Goal: Find specific page/section: Find specific page/section

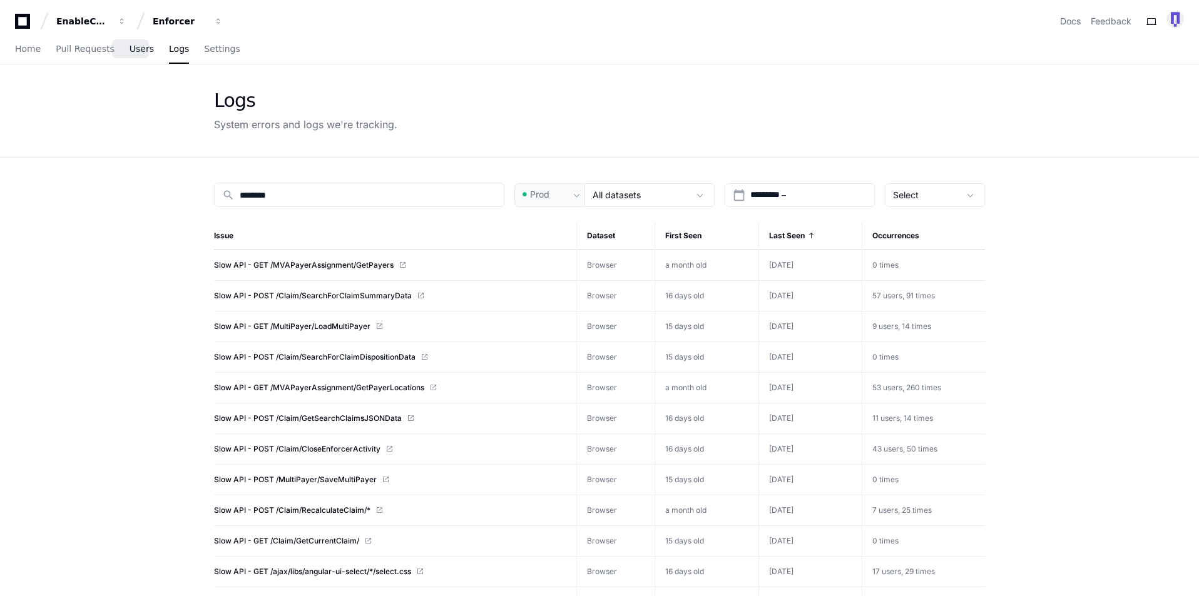
click at [129, 53] on span "Users" at bounding box center [141, 49] width 24 height 8
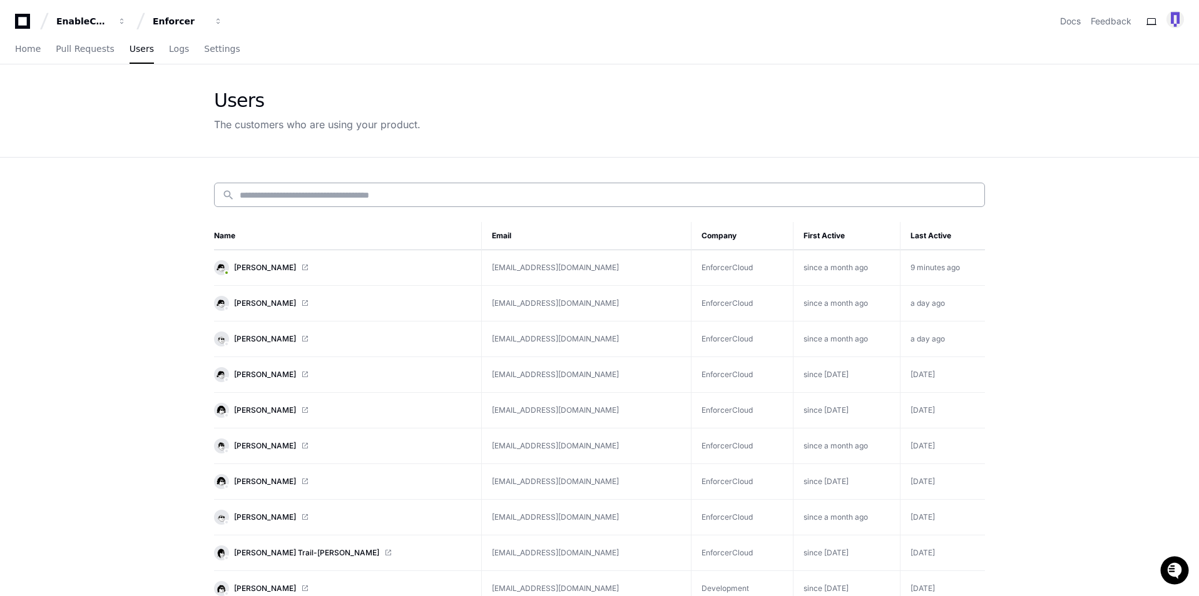
click at [281, 189] on input at bounding box center [608, 195] width 737 height 13
type input "***"
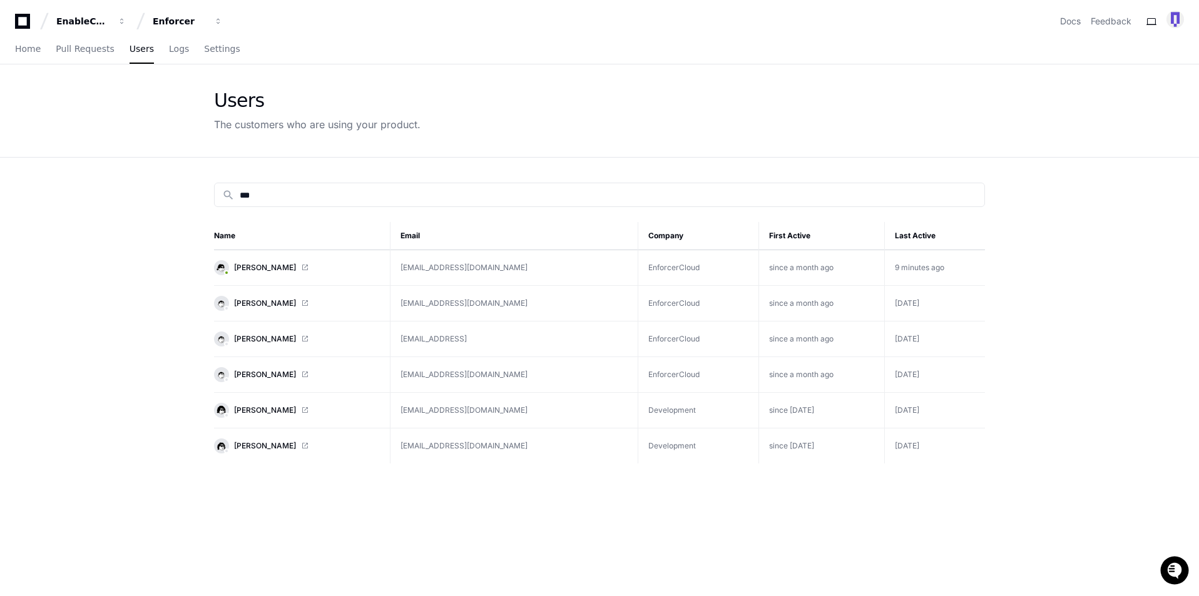
click at [133, 228] on app-customers-list "Users The customers who are using your product. search *** Name Email Company F…" at bounding box center [599, 408] width 1199 height 689
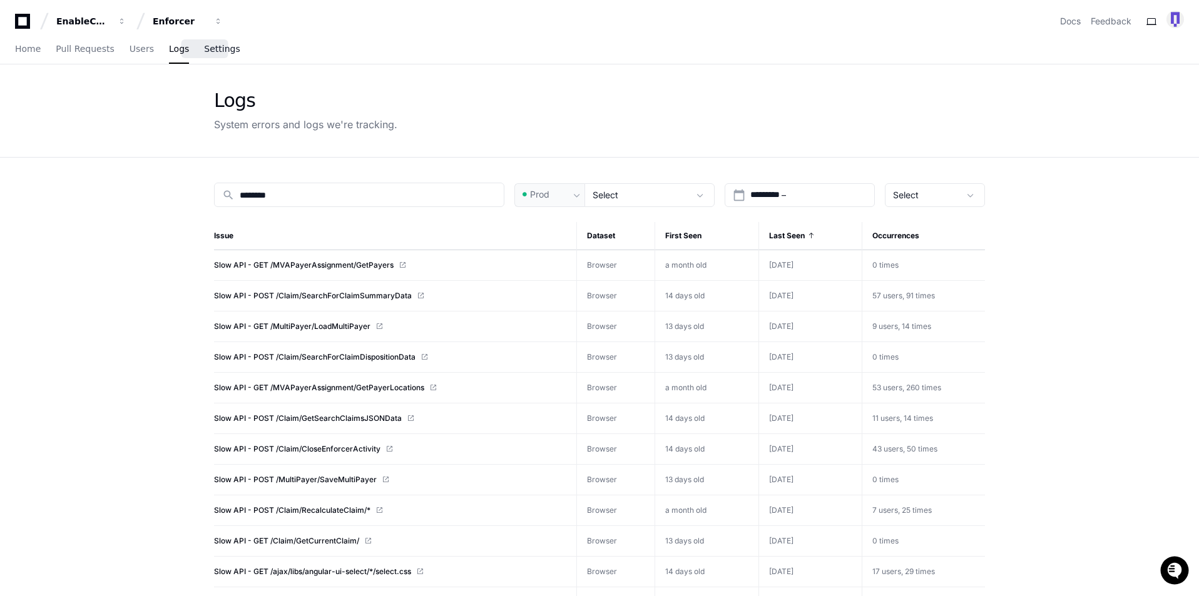
click at [209, 45] on span "Settings" at bounding box center [222, 49] width 36 height 8
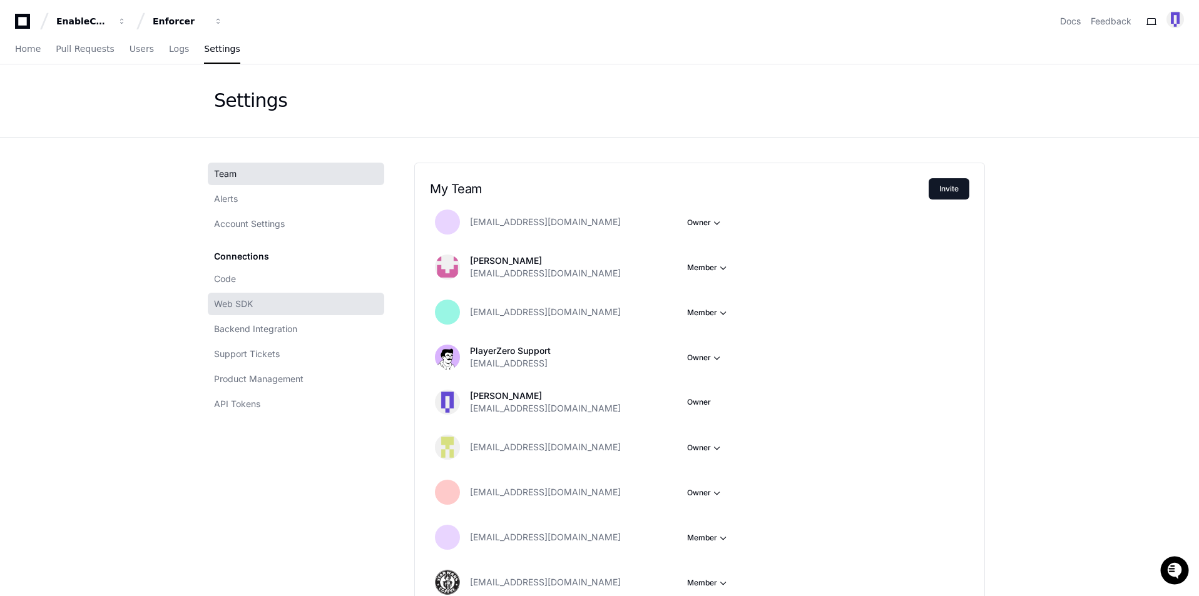
click at [236, 299] on span "Web SDK" at bounding box center [233, 304] width 39 height 13
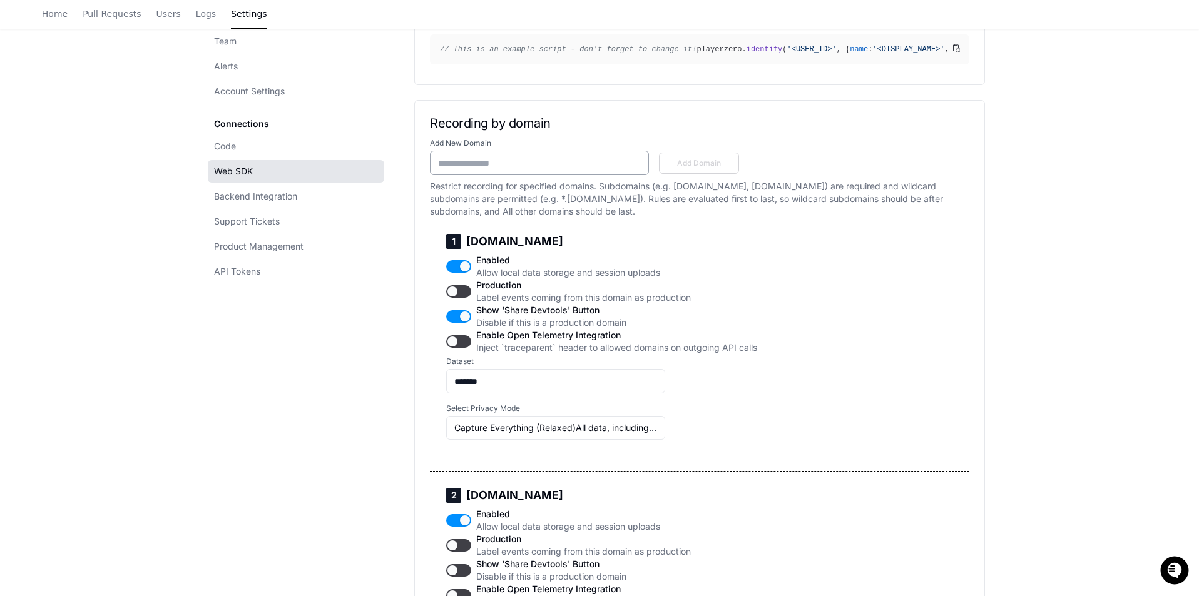
scroll to position [500, 0]
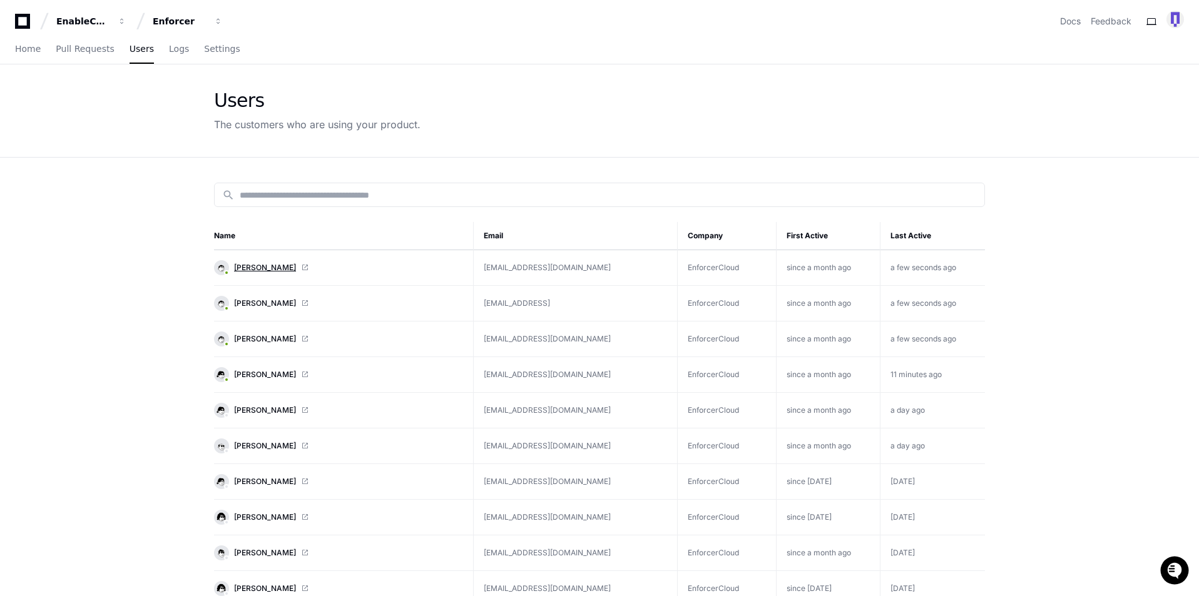
click at [262, 268] on span "[PERSON_NAME]" at bounding box center [265, 268] width 62 height 10
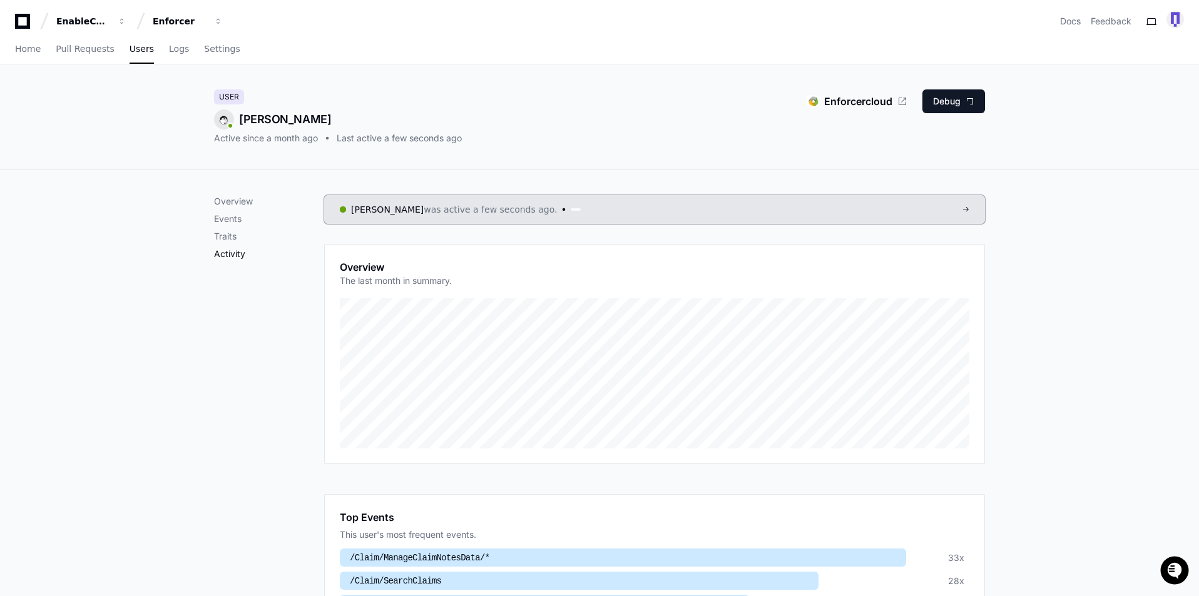
click at [230, 252] on p "Activity" at bounding box center [269, 254] width 110 height 13
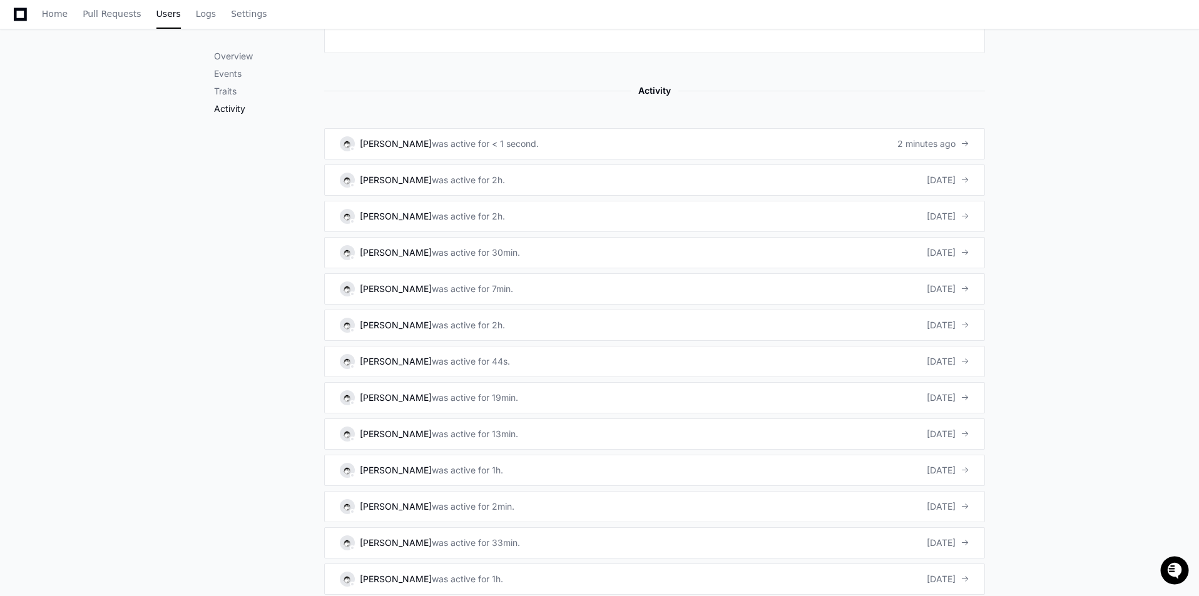
scroll to position [818, 0]
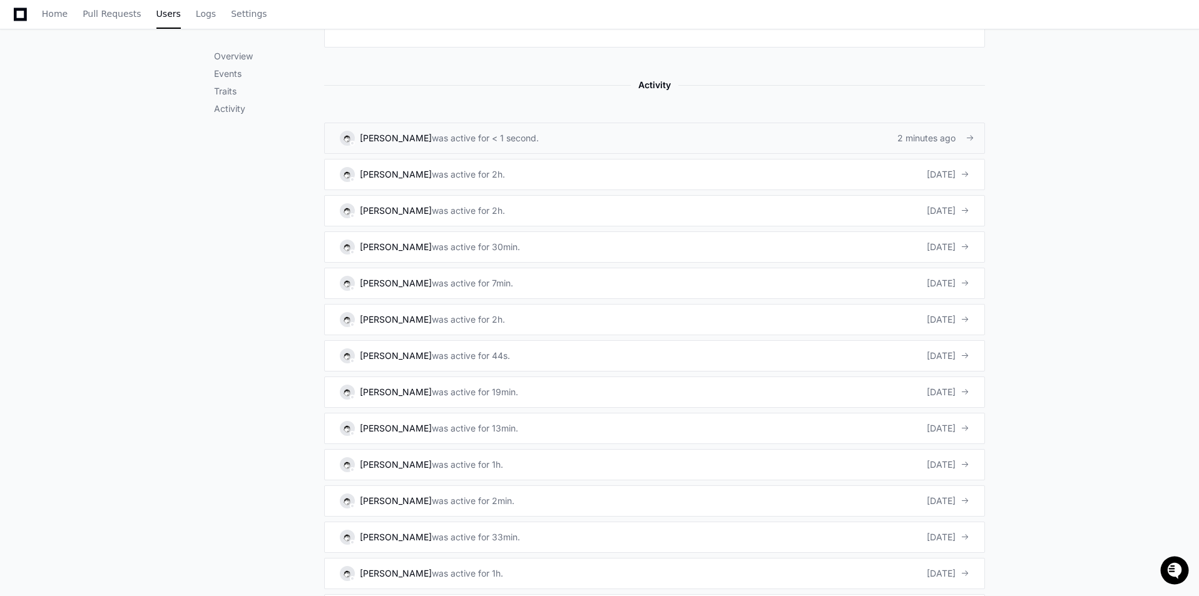
click at [432, 142] on div "was active for < 1 second." at bounding box center [485, 138] width 107 height 13
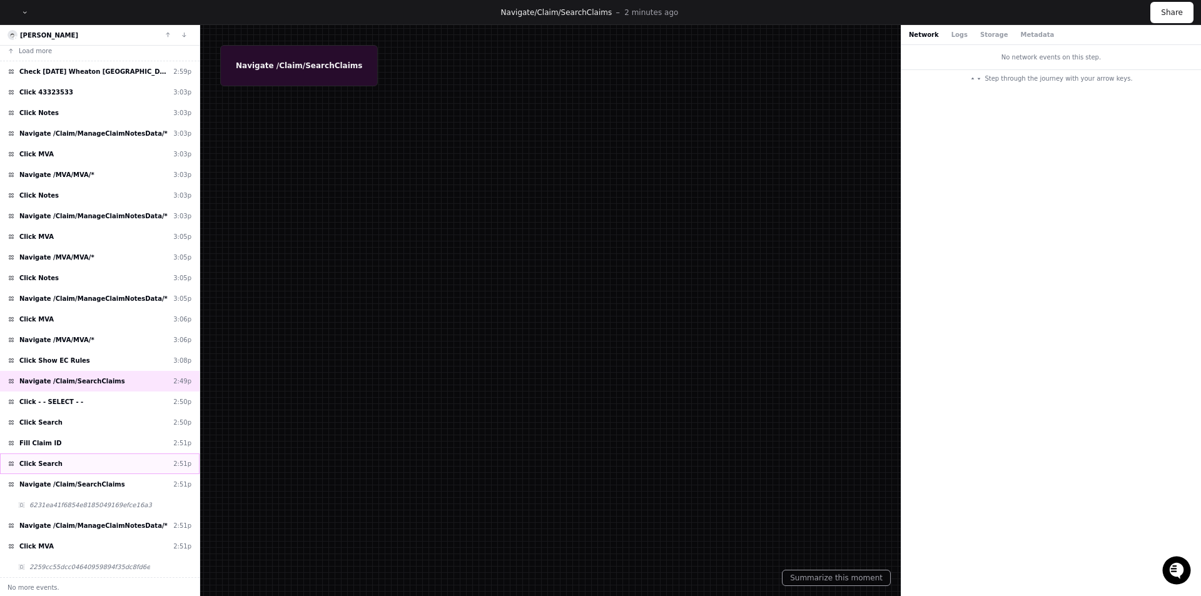
scroll to position [5, 0]
click at [65, 548] on div "Click MVA 2:51p" at bounding box center [100, 545] width 200 height 21
